Goal: Navigation & Orientation: Find specific page/section

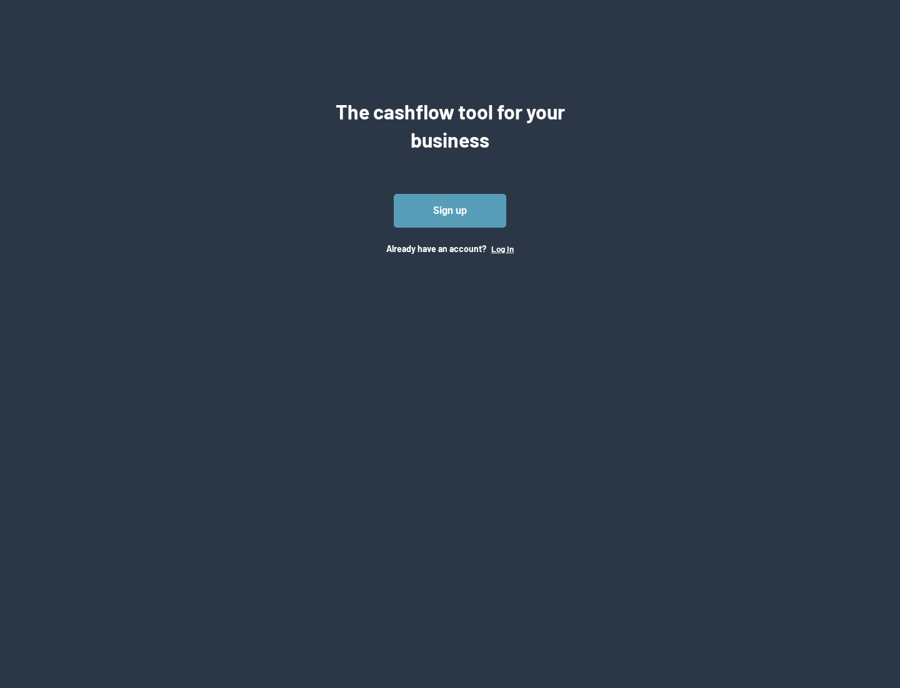
click at [502, 248] on button "Log In" at bounding box center [502, 249] width 23 height 10
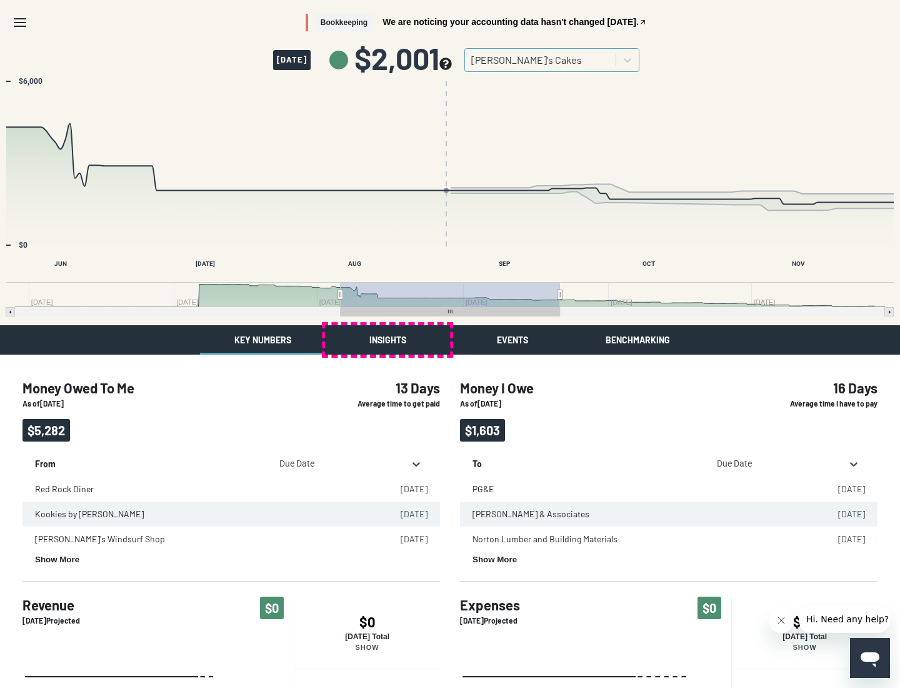
click at [388, 340] on button "Insights" at bounding box center [387, 339] width 125 height 29
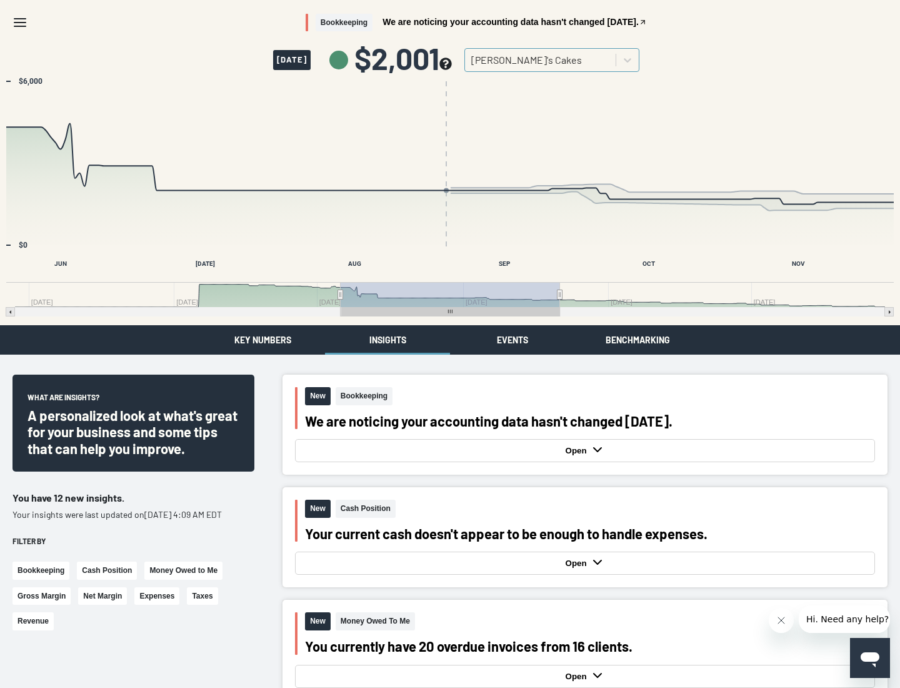
click at [513, 340] on button "Events" at bounding box center [512, 339] width 125 height 29
